Goal: Information Seeking & Learning: Learn about a topic

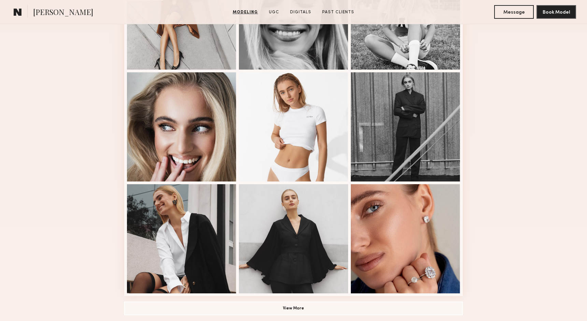
scroll to position [356, 0]
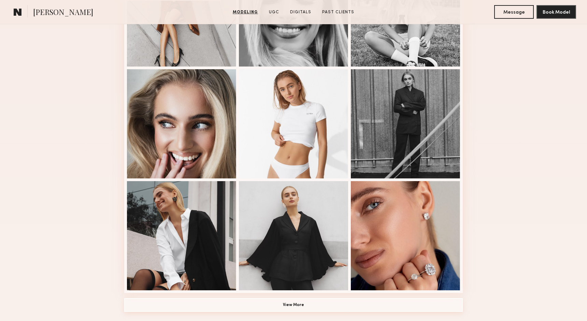
click at [322, 303] on button "View More" at bounding box center [293, 305] width 339 height 14
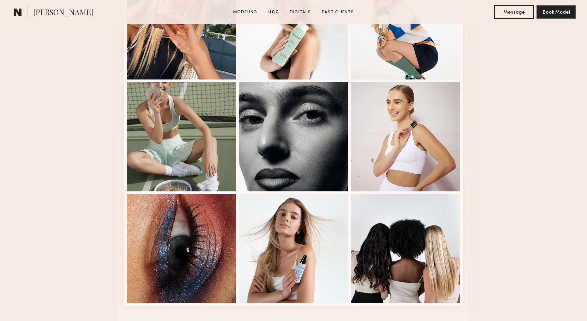
scroll to position [1498, 0]
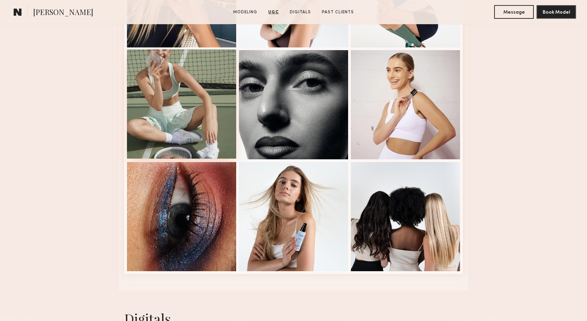
click at [196, 127] on div at bounding box center [181, 104] width 109 height 109
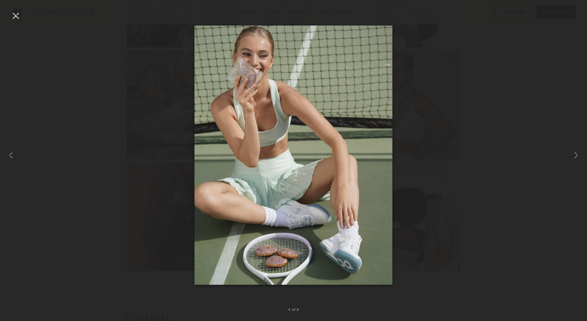
click at [16, 16] on div at bounding box center [15, 15] width 11 height 11
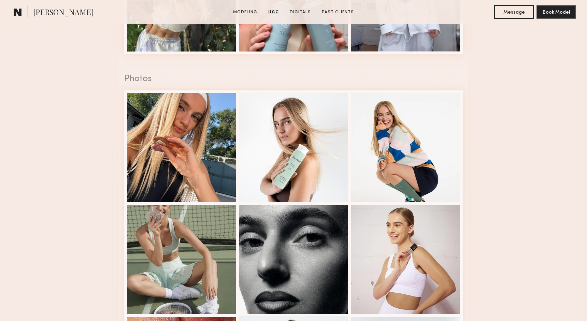
scroll to position [1330, 0]
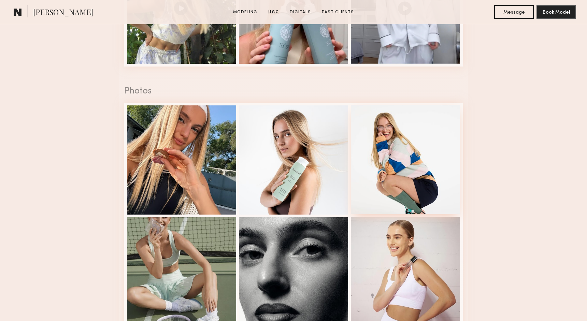
click at [416, 194] on div at bounding box center [405, 159] width 109 height 109
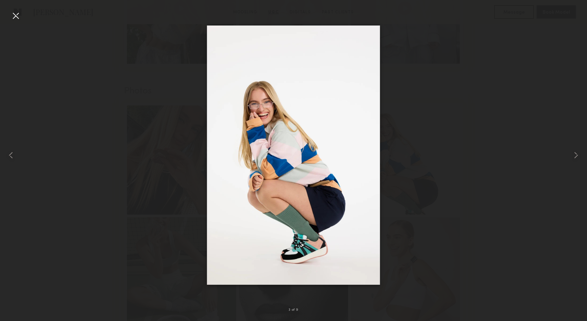
click at [18, 17] on div at bounding box center [15, 15] width 11 height 11
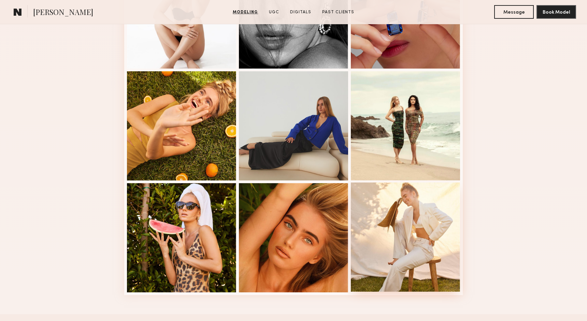
scroll to position [810, 0]
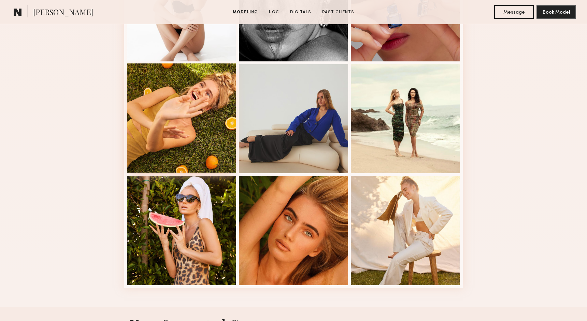
click at [190, 126] on div at bounding box center [181, 118] width 109 height 109
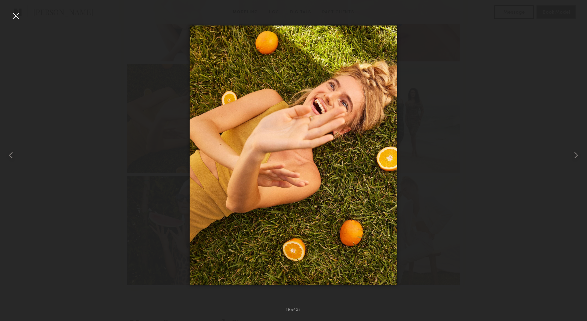
click at [14, 16] on div at bounding box center [15, 15] width 11 height 11
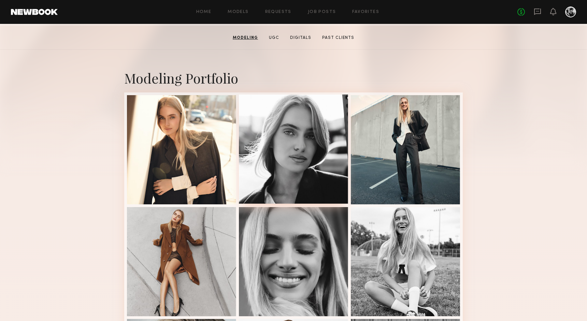
scroll to position [113, 0]
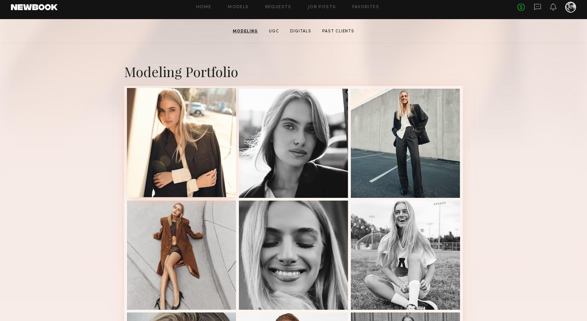
click at [193, 148] on div at bounding box center [181, 142] width 109 height 109
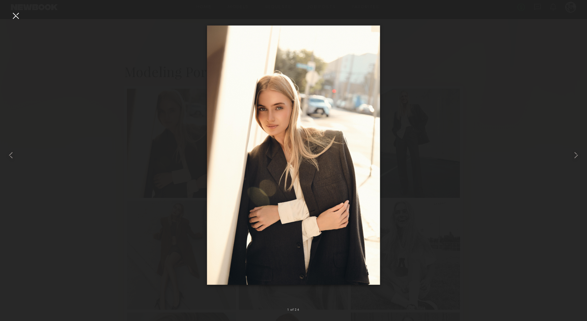
click at [172, 133] on div at bounding box center [293, 155] width 587 height 289
click at [18, 19] on div at bounding box center [15, 15] width 11 height 11
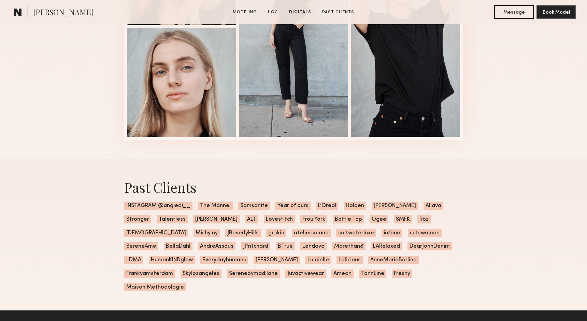
scroll to position [1918, 0]
drag, startPoint x: 191, startPoint y: 207, endPoint x: 164, endPoint y: 207, distance: 27.3
click at [163, 207] on span "INSTAGRAM @angiedi__" at bounding box center [158, 205] width 68 height 8
copy span "angiedi__"
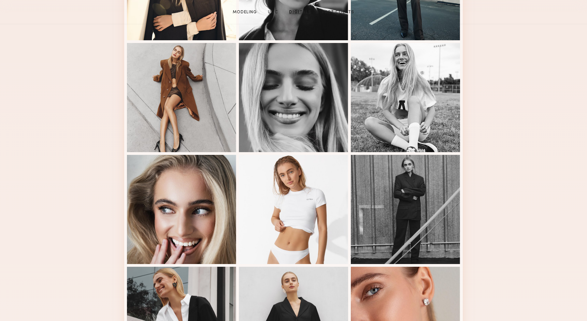
scroll to position [0, 0]
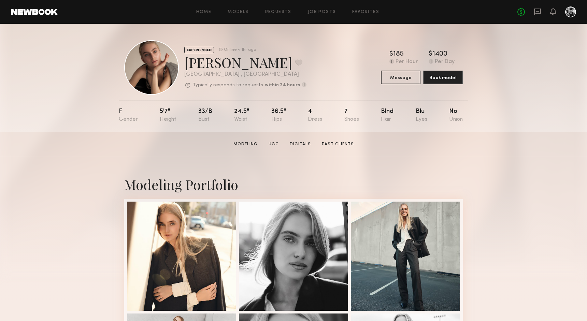
drag, startPoint x: 251, startPoint y: 65, endPoint x: 205, endPoint y: 64, distance: 45.4
click at [205, 64] on div "[PERSON_NAME] Favorite" at bounding box center [245, 62] width 122 height 18
drag, startPoint x: 249, startPoint y: 66, endPoint x: 186, endPoint y: 66, distance: 62.8
click at [186, 66] on div "[PERSON_NAME] Favorite" at bounding box center [245, 62] width 122 height 18
copy div "[PERSON_NAME]"
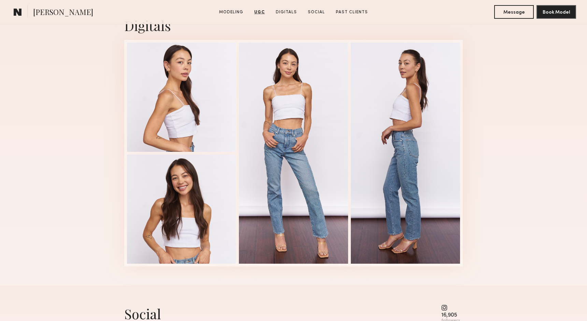
scroll to position [1278, 0]
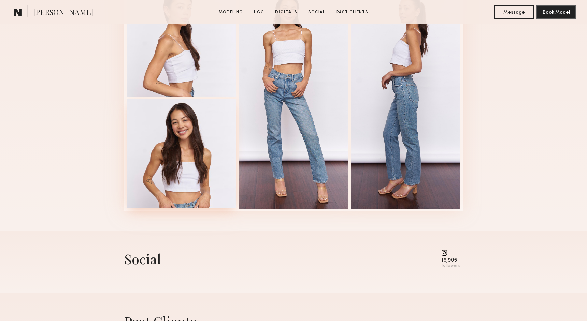
click at [200, 182] on div at bounding box center [181, 153] width 109 height 109
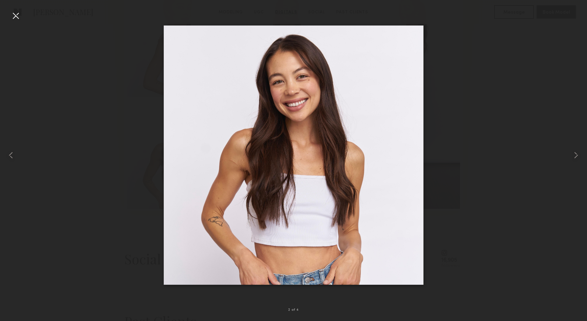
click at [17, 16] on div at bounding box center [15, 15] width 11 height 11
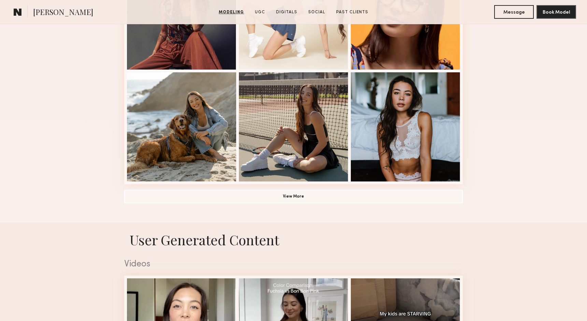
scroll to position [508, 0]
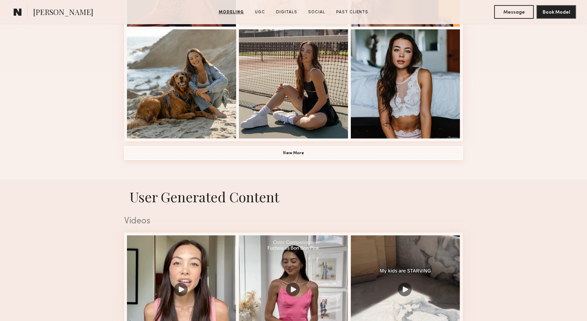
click at [219, 152] on button "View More" at bounding box center [293, 153] width 339 height 14
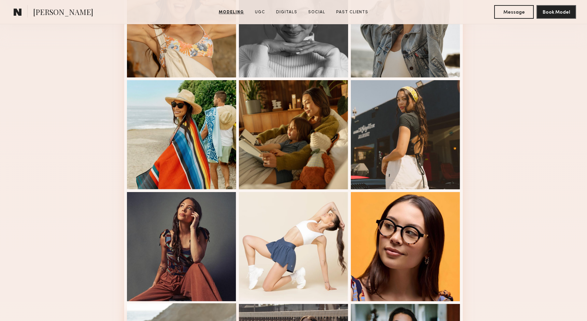
scroll to position [137, 0]
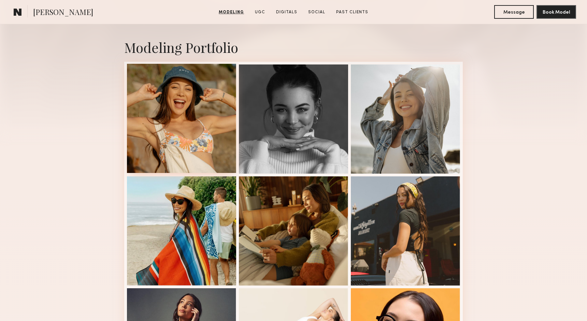
click at [156, 124] on div at bounding box center [181, 118] width 109 height 109
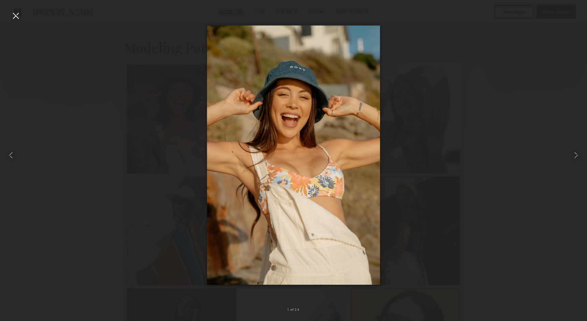
click at [17, 14] on div at bounding box center [15, 15] width 11 height 11
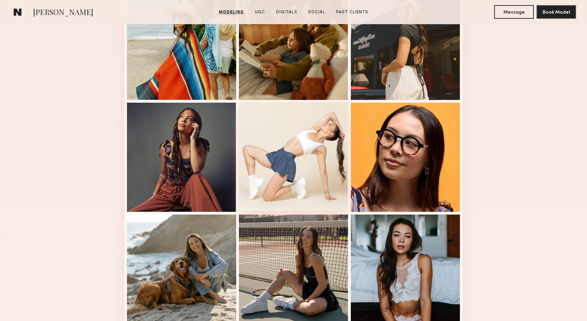
scroll to position [330, 0]
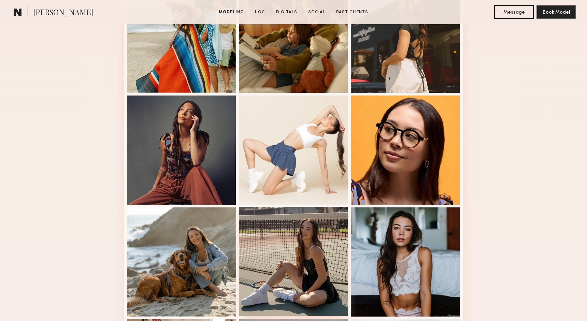
click at [307, 243] on div at bounding box center [293, 261] width 109 height 109
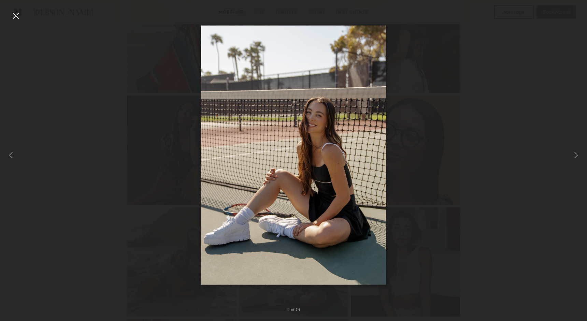
click at [14, 15] on div at bounding box center [15, 15] width 11 height 11
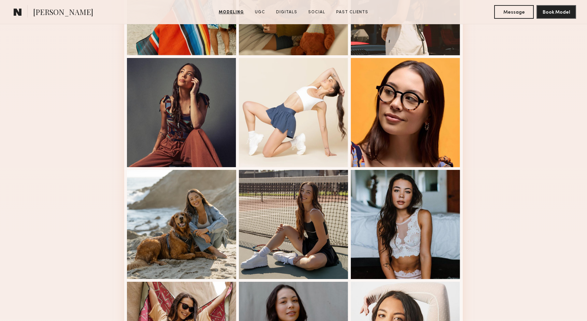
scroll to position [352, 0]
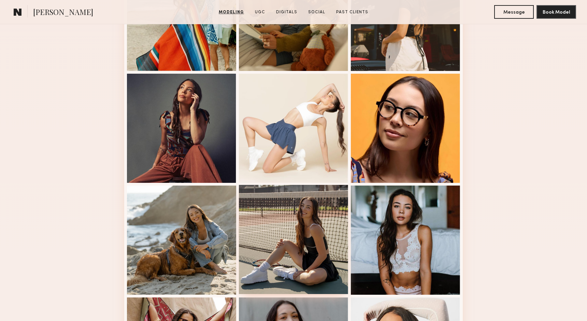
click at [300, 240] on div at bounding box center [293, 239] width 109 height 109
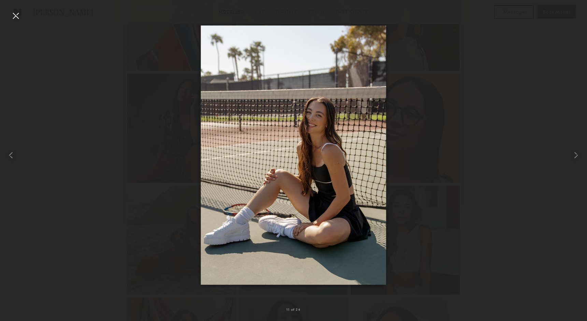
click at [452, 191] on div at bounding box center [293, 155] width 587 height 289
click at [469, 191] on div at bounding box center [293, 155] width 587 height 289
click at [15, 16] on div at bounding box center [15, 15] width 11 height 11
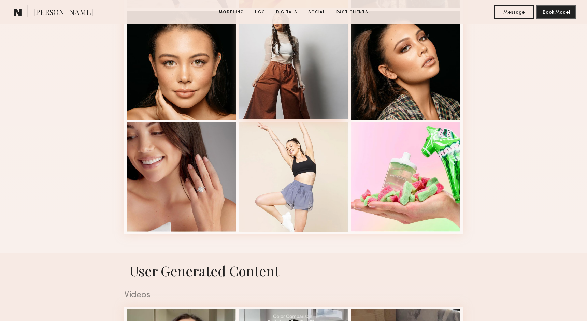
scroll to position [870, 0]
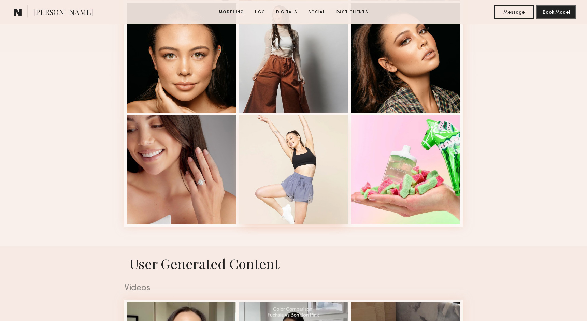
click at [315, 204] on div at bounding box center [293, 169] width 109 height 109
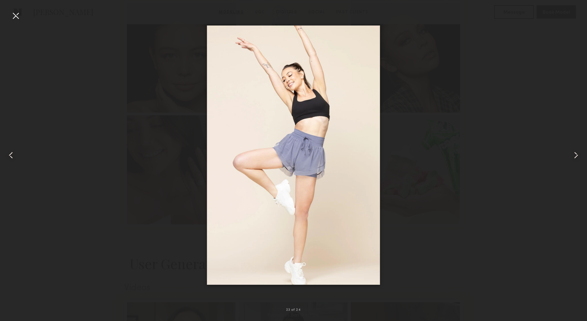
click at [18, 17] on div at bounding box center [15, 15] width 11 height 11
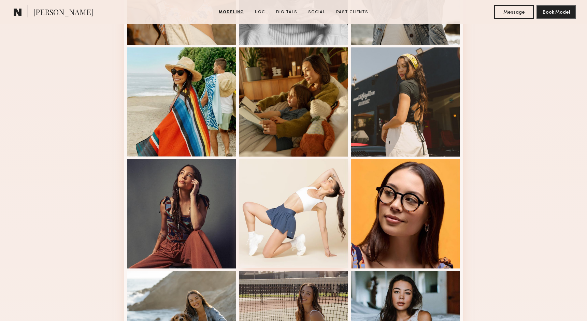
scroll to position [265, 0]
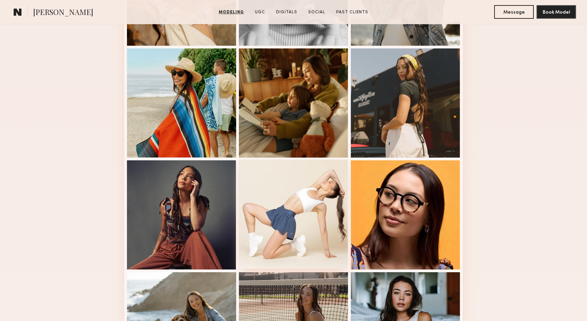
click at [289, 199] on div at bounding box center [293, 214] width 109 height 109
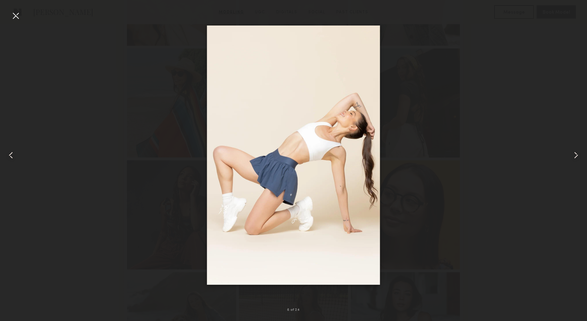
click at [16, 16] on div at bounding box center [15, 15] width 11 height 11
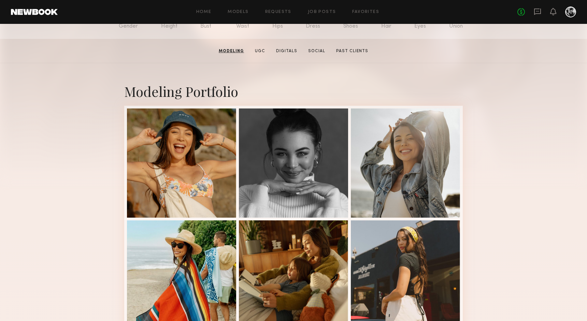
scroll to position [92, 0]
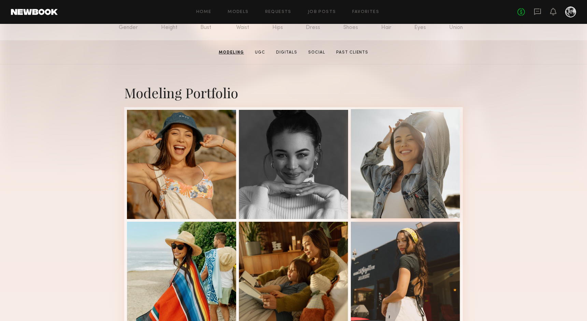
click at [417, 148] on div at bounding box center [405, 163] width 109 height 109
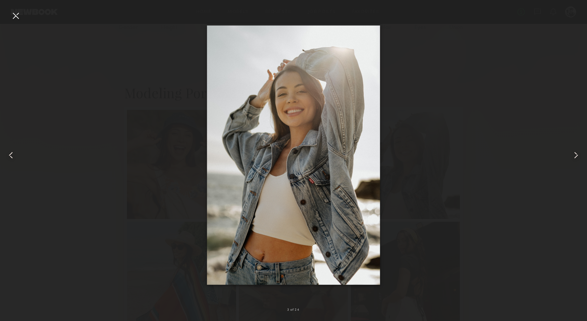
click at [13, 17] on div at bounding box center [15, 15] width 11 height 11
